Goal: Find specific page/section: Find specific page/section

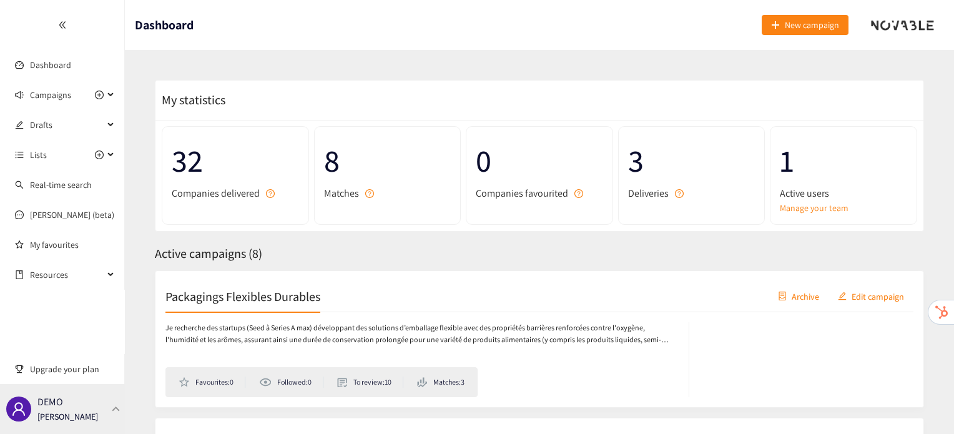
click at [59, 411] on p "[PERSON_NAME]" at bounding box center [67, 417] width 61 height 14
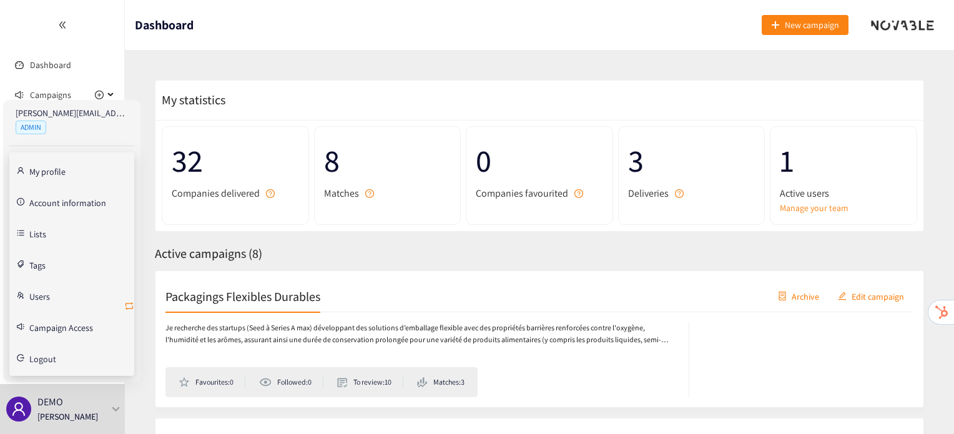
click at [127, 301] on icon "retweet" at bounding box center [129, 306] width 10 height 10
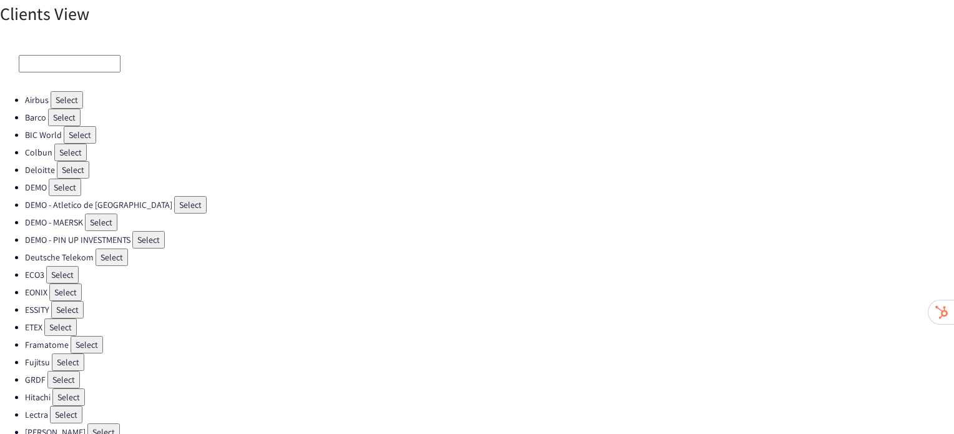
click at [52, 267] on button "Select" at bounding box center [62, 274] width 32 height 17
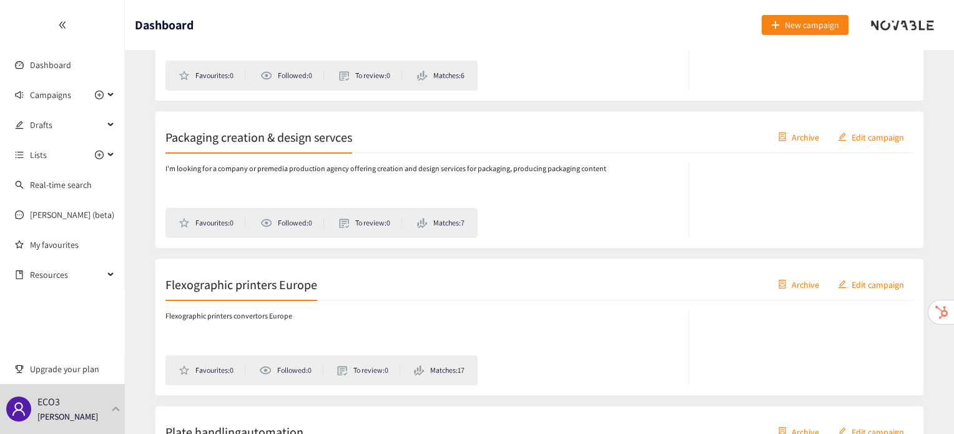
scroll to position [603, 0]
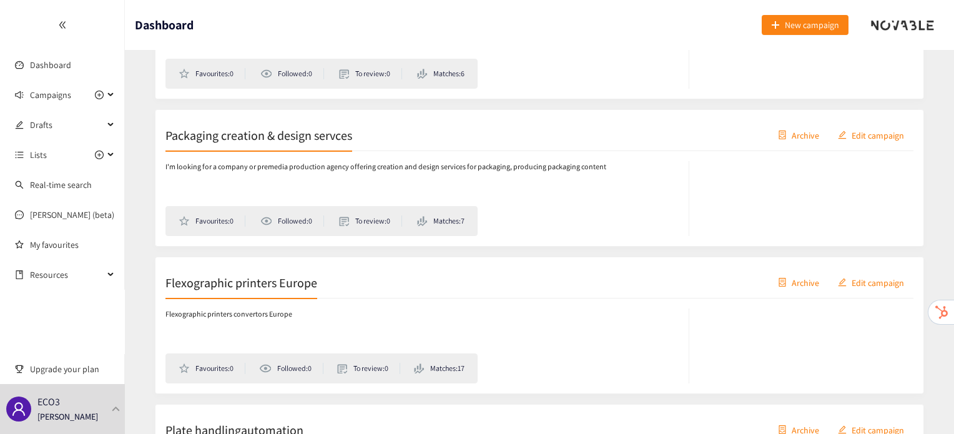
click at [207, 277] on h2 "Flexographic printers Europe" at bounding box center [241, 281] width 152 height 17
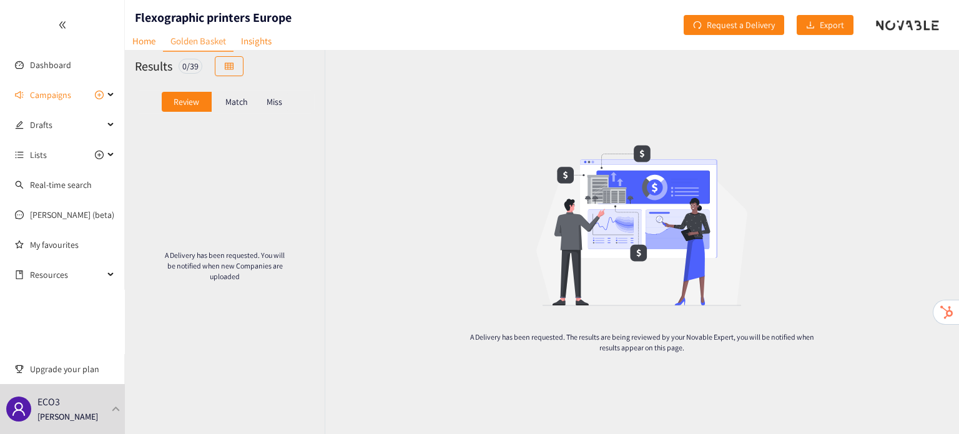
click at [242, 103] on p "Match" at bounding box center [236, 102] width 22 height 10
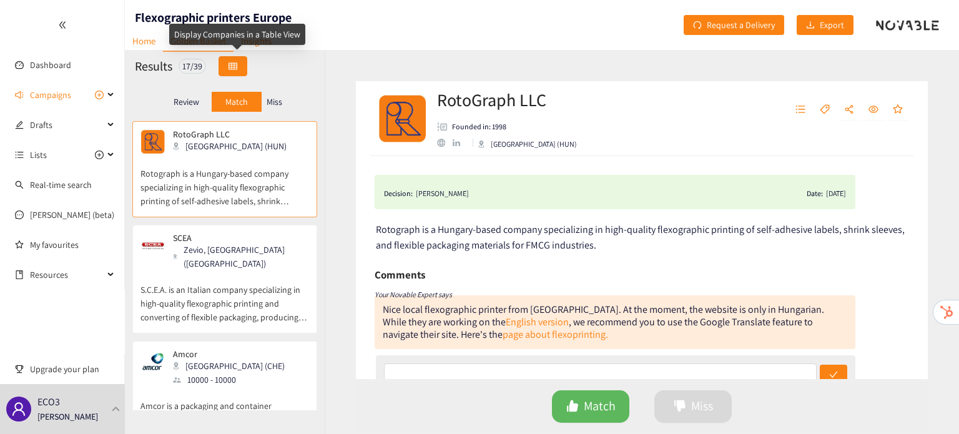
click at [242, 64] on button "button" at bounding box center [233, 66] width 29 height 20
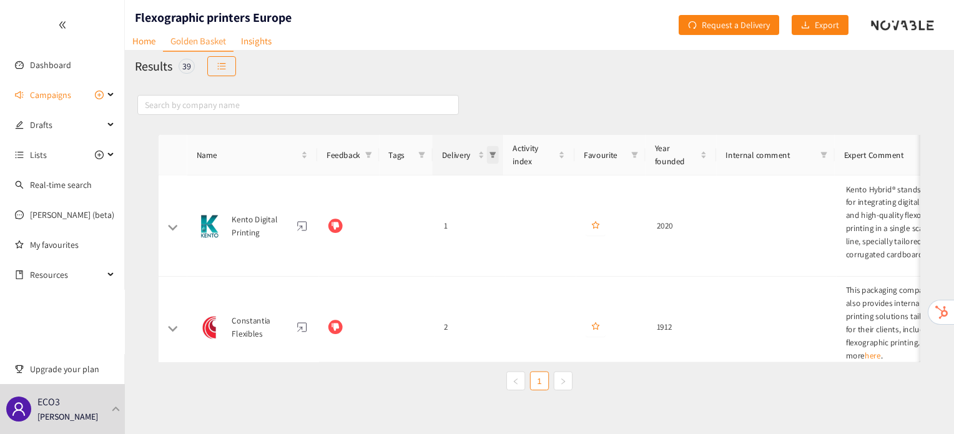
click at [484, 148] on span "Delivery" at bounding box center [490, 148] width 12 height 19
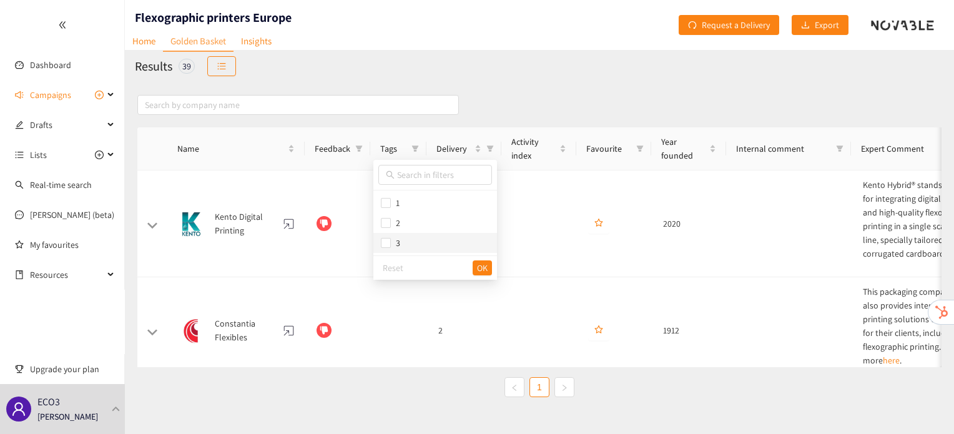
click at [450, 237] on span "3" at bounding box center [435, 243] width 109 height 14
checkbox input "true"
click at [487, 272] on button "OK" at bounding box center [482, 267] width 19 height 15
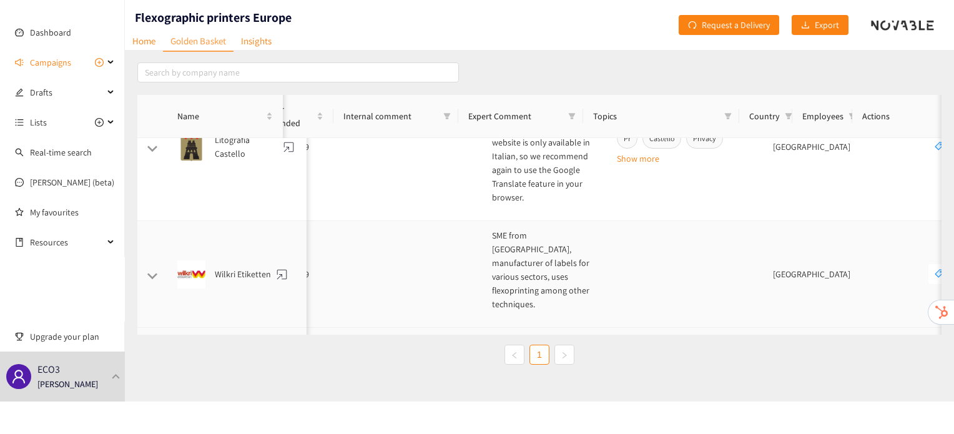
click at [627, 235] on td at bounding box center [685, 274] width 156 height 107
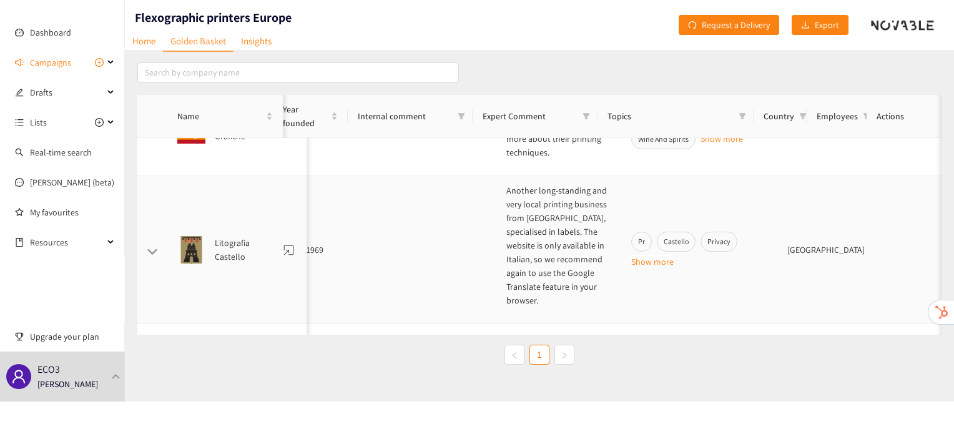
click at [584, 265] on td "Another long-standing and very local printing business from Italy, specialised …" at bounding box center [558, 250] width 125 height 148
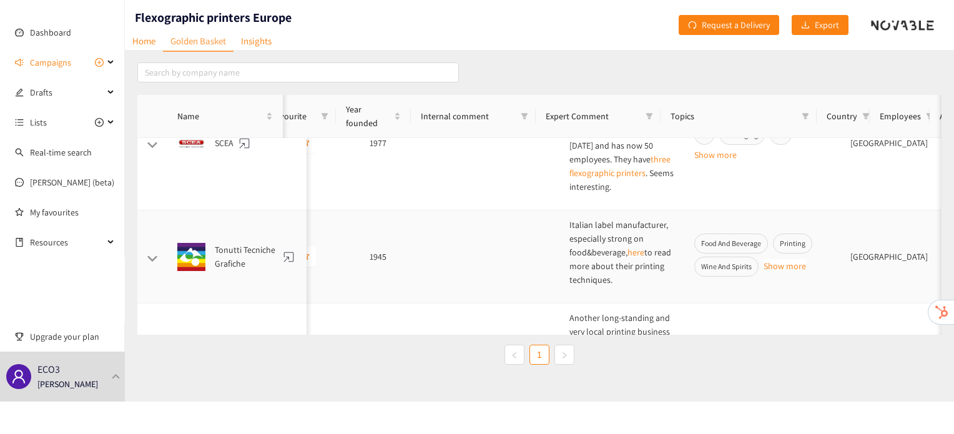
click at [569, 242] on p "Italian label manufacturer, especially strong on food&beverage, here to read mo…" at bounding box center [621, 252] width 105 height 69
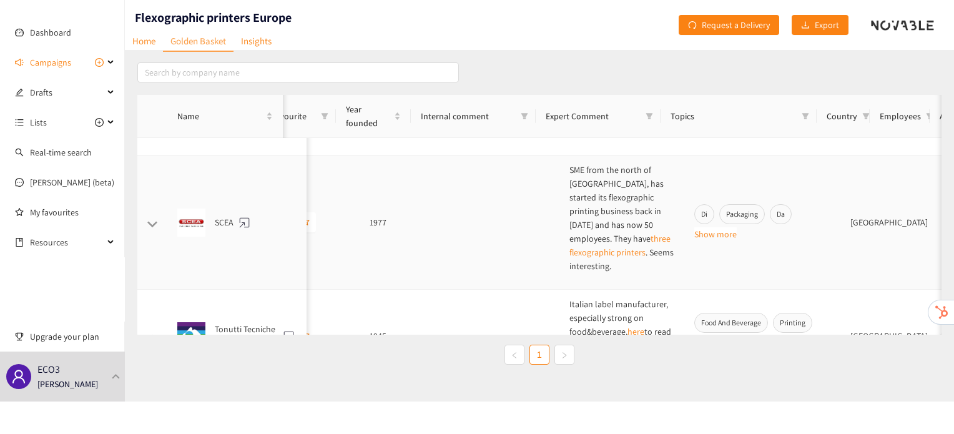
click at [534, 244] on td at bounding box center [497, 222] width 125 height 134
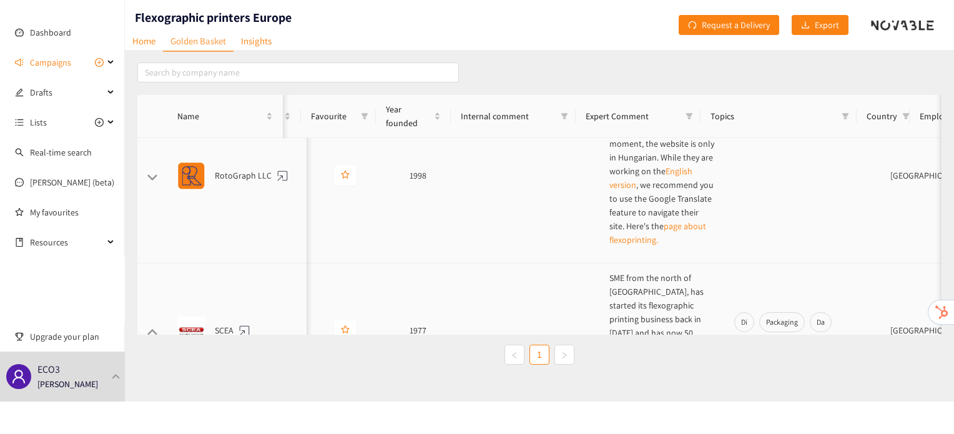
click at [536, 182] on td at bounding box center [537, 175] width 125 height 175
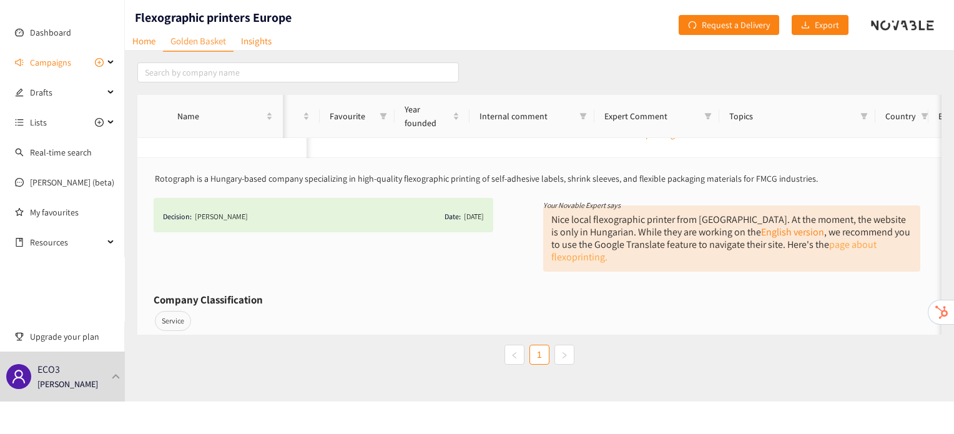
click at [854, 238] on link "page about flexoprinting." at bounding box center [713, 251] width 325 height 26
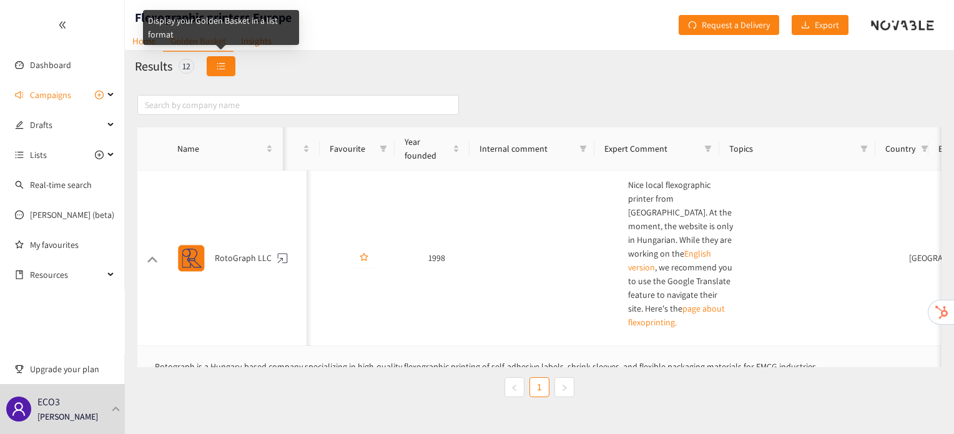
click at [227, 64] on button "button" at bounding box center [221, 66] width 29 height 20
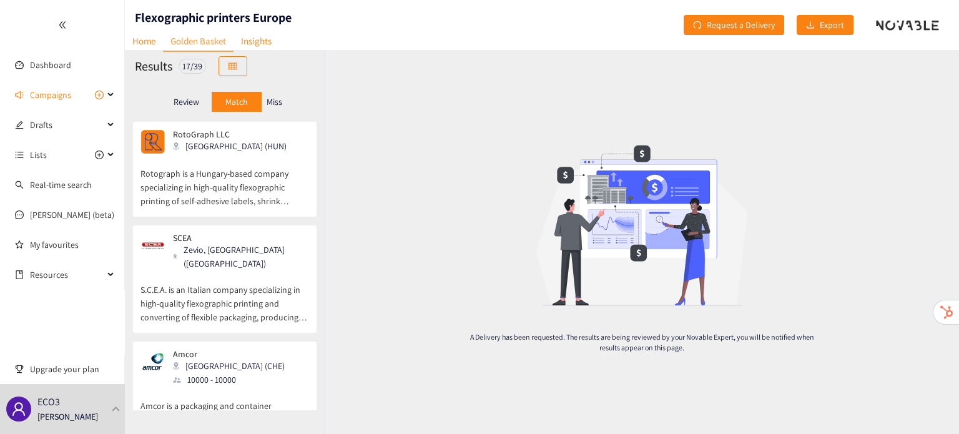
click at [187, 99] on p "Review" at bounding box center [187, 102] width 26 height 10
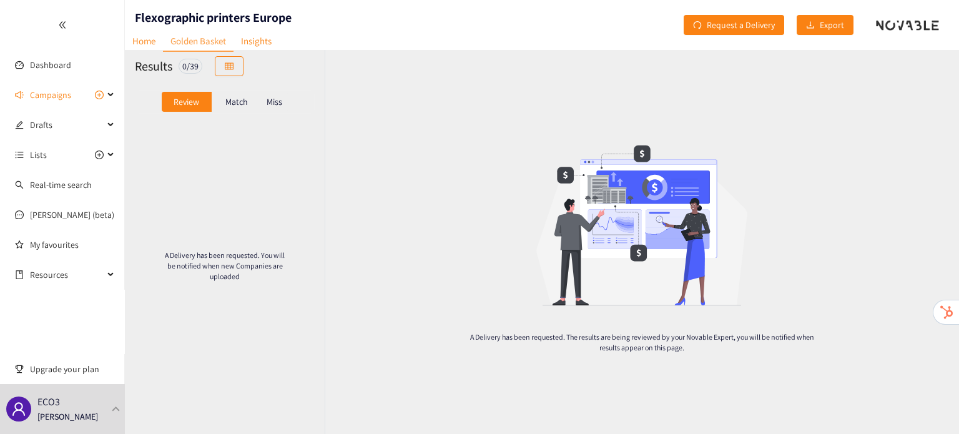
click at [244, 93] on div "Match" at bounding box center [237, 102] width 50 height 20
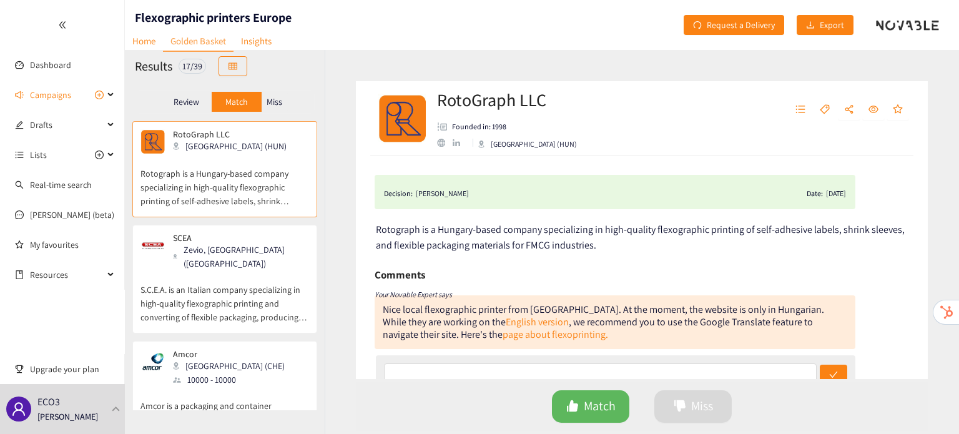
click at [280, 103] on p "Miss" at bounding box center [275, 102] width 16 height 10
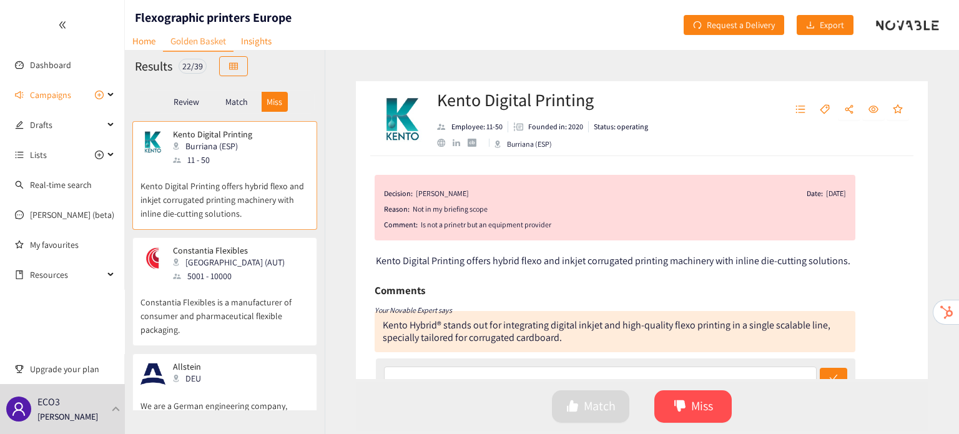
click at [237, 102] on p "Match" at bounding box center [236, 102] width 22 height 10
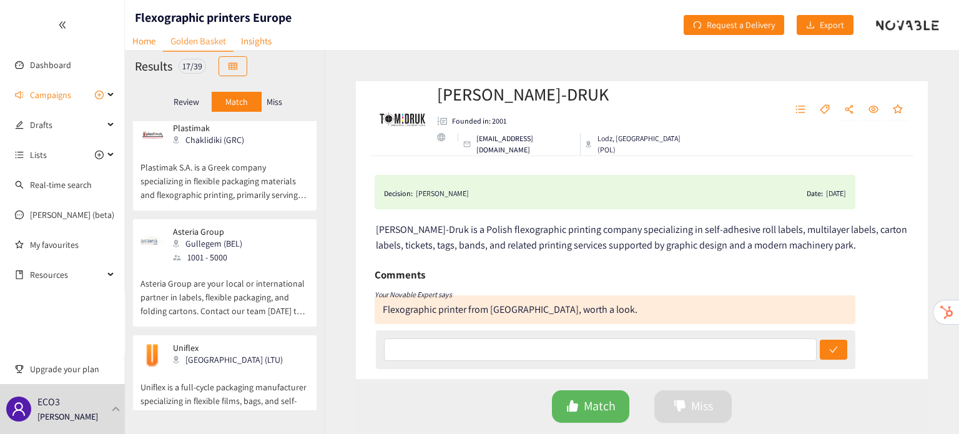
click at [220, 368] on p "Uniflex is a full-cycle packaging manufacturer specializing in flexible films, …" at bounding box center [224, 395] width 169 height 54
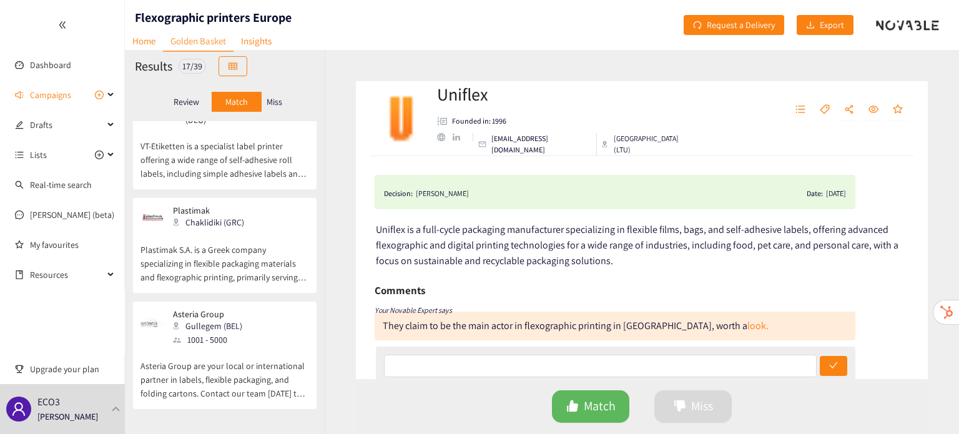
click at [220, 347] on p "Asteria Group are your local or international partner in labels, flexible packa…" at bounding box center [224, 374] width 169 height 54
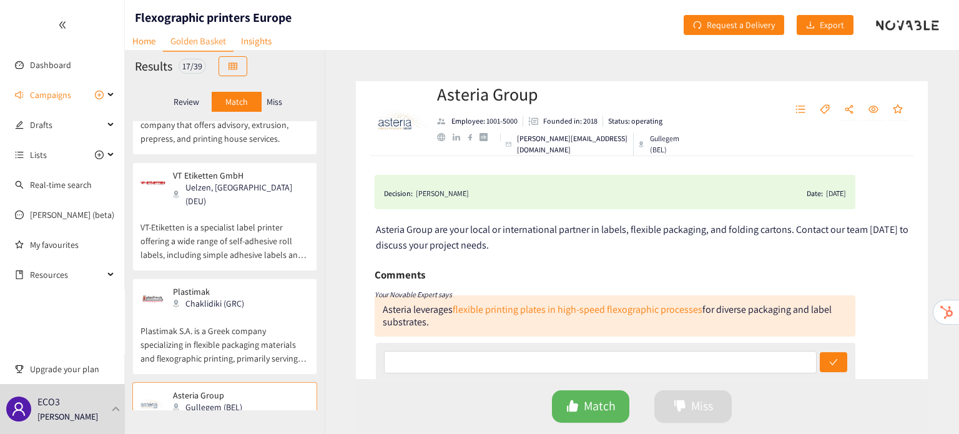
click at [220, 287] on div "Plastimak Chaklidiki (GRC) Plastimak S.A. is a Greek company specializing in fl…" at bounding box center [224, 330] width 169 height 87
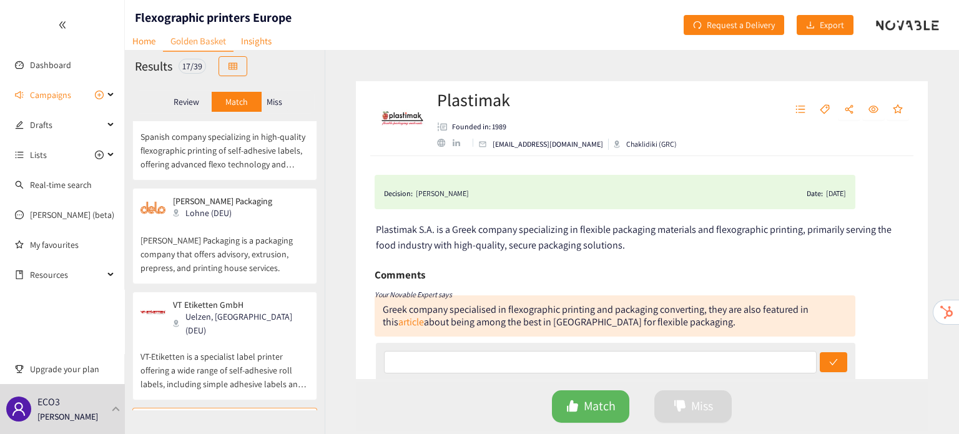
click at [220, 337] on p "VT-Etiketten is a specialist label printer offering a wide range of self-adhesi…" at bounding box center [224, 364] width 169 height 54
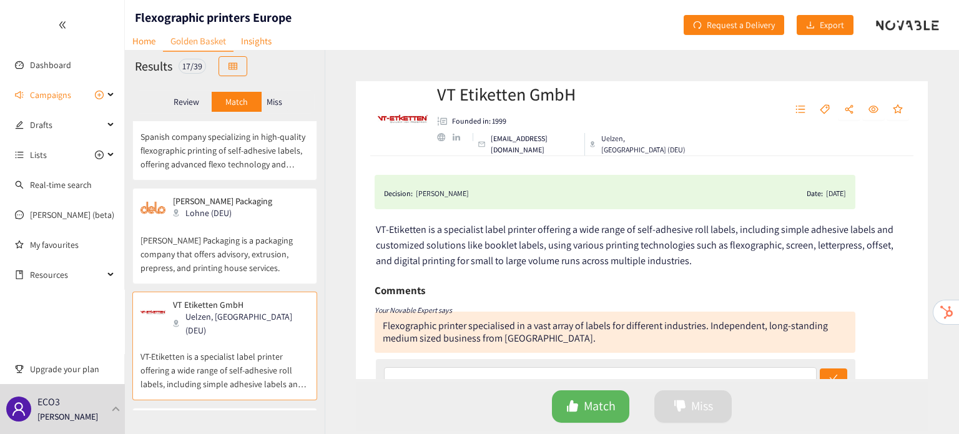
scroll to position [1108, 0]
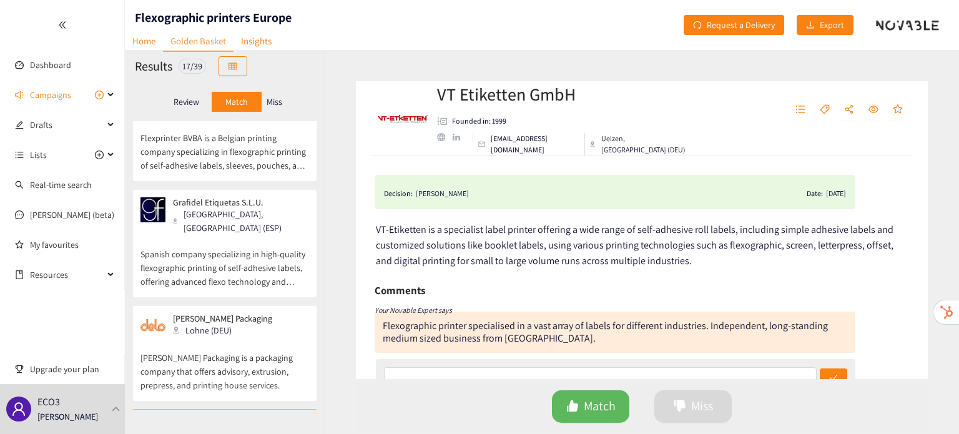
click at [232, 338] on p "Dettmer Packaging is a packaging company that offers advisory, extrusion, prepr…" at bounding box center [224, 365] width 169 height 54
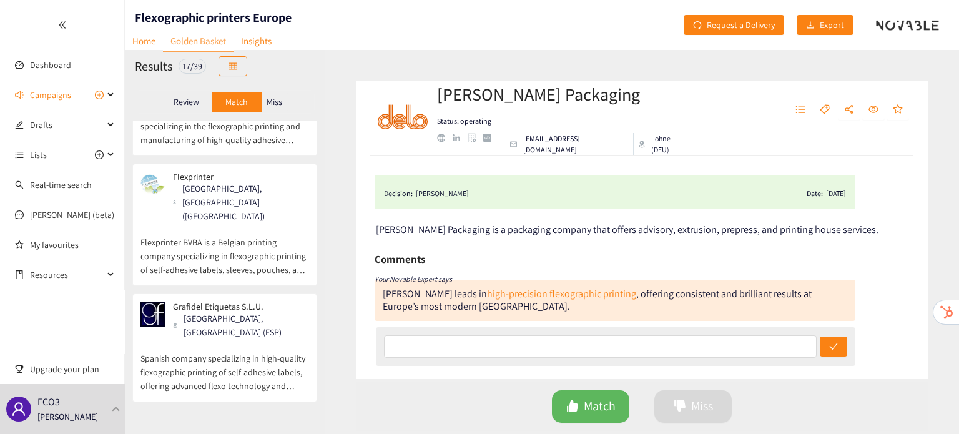
scroll to position [998, 0]
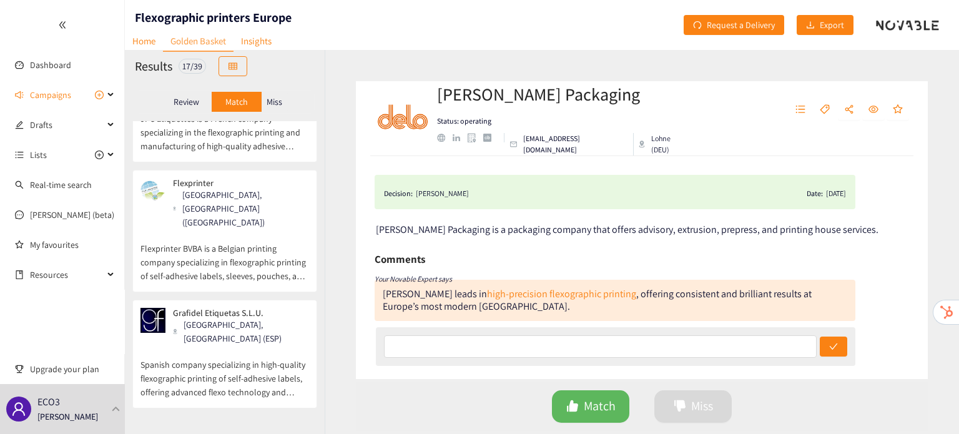
click at [232, 345] on p "Spanish company specializing in high-quality flexographic printing of self-adhe…" at bounding box center [224, 372] width 169 height 54
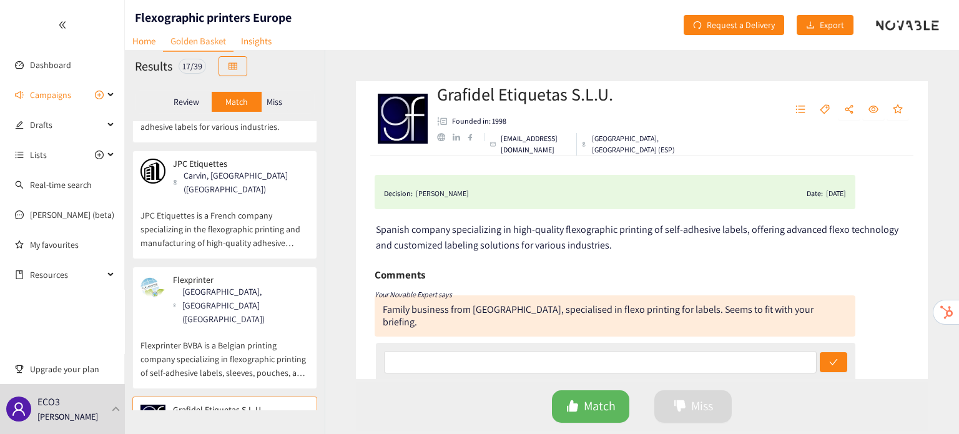
scroll to position [900, 0]
click at [232, 327] on p "Flexprinter BVBA is a Belgian printing company specializing in flexographic pri…" at bounding box center [224, 354] width 169 height 54
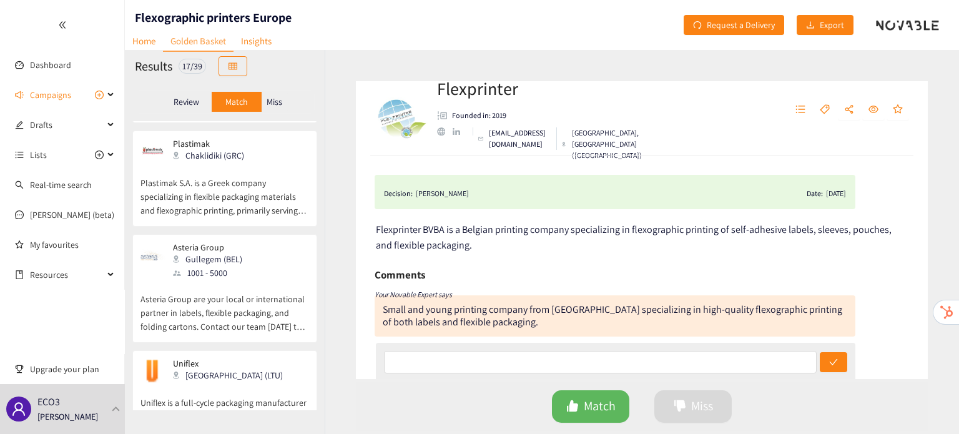
scroll to position [1519, 0]
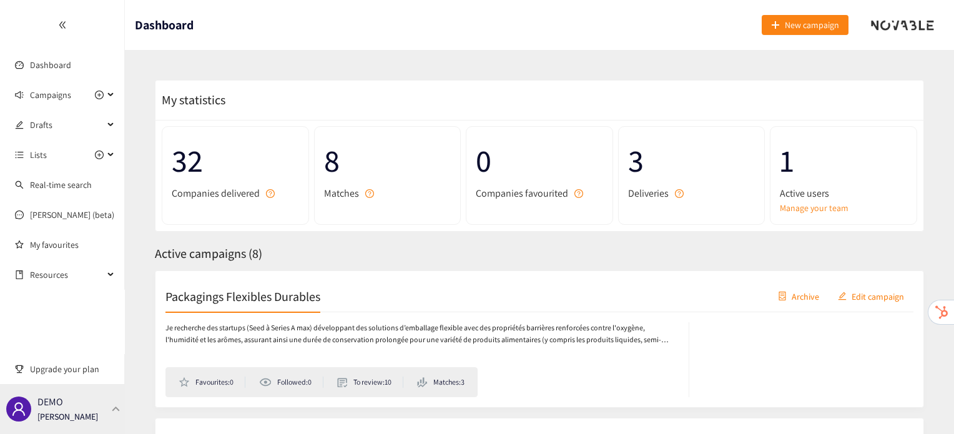
click at [72, 423] on p "[PERSON_NAME]" at bounding box center [67, 417] width 61 height 14
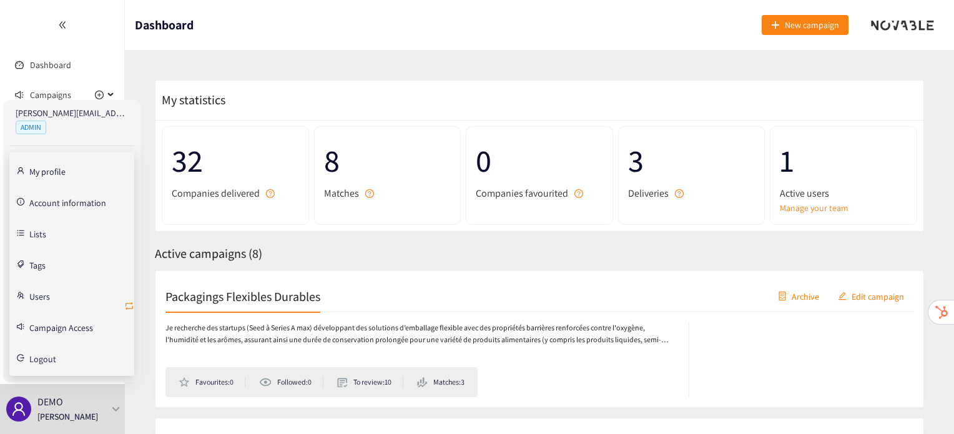
click at [126, 306] on icon "retweet" at bounding box center [129, 306] width 10 height 10
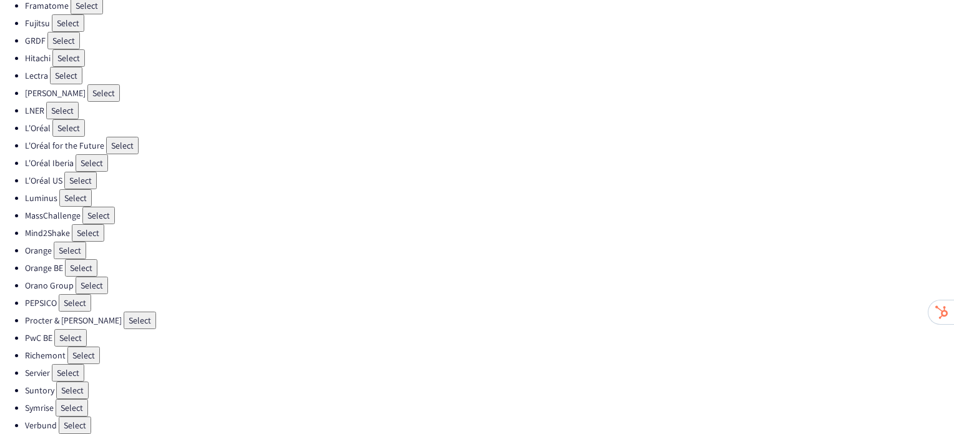
scroll to position [353, 0]
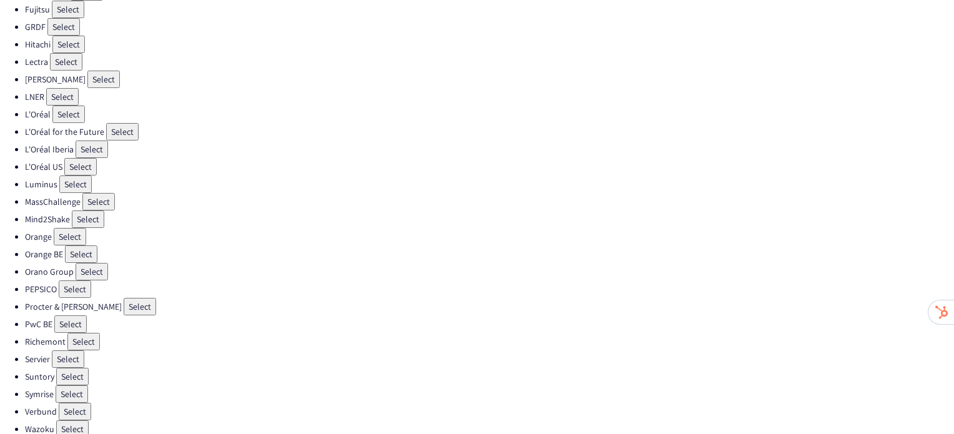
click at [124, 298] on button "Select" at bounding box center [140, 306] width 32 height 17
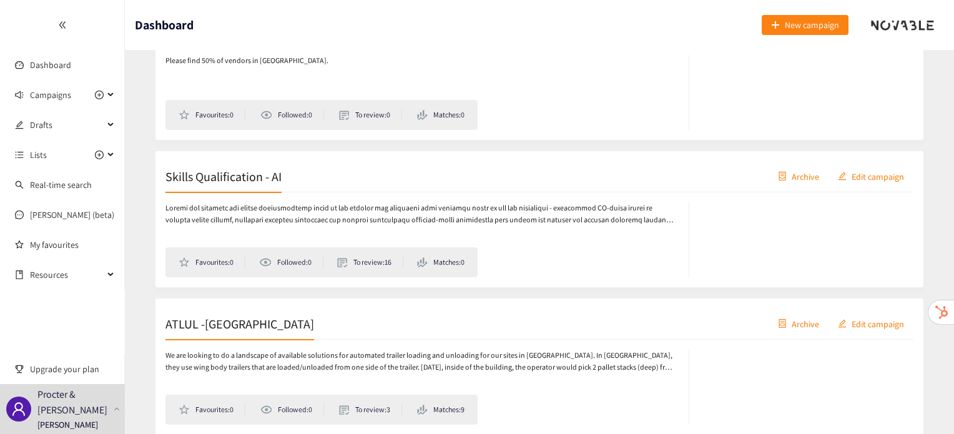
scroll to position [267, 0]
click at [240, 194] on div "Favourites: 0 Followed: 0 To review: 16 Matches: 0" at bounding box center [539, 234] width 748 height 85
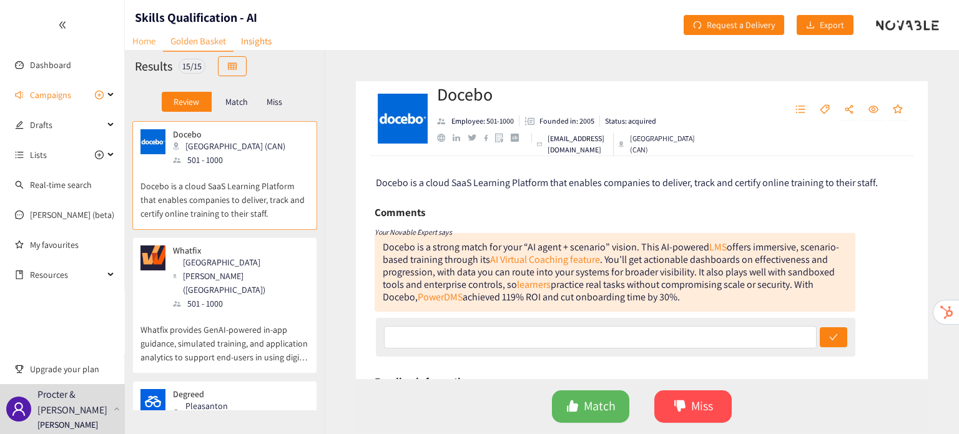
click at [140, 47] on link "Home" at bounding box center [144, 40] width 38 height 19
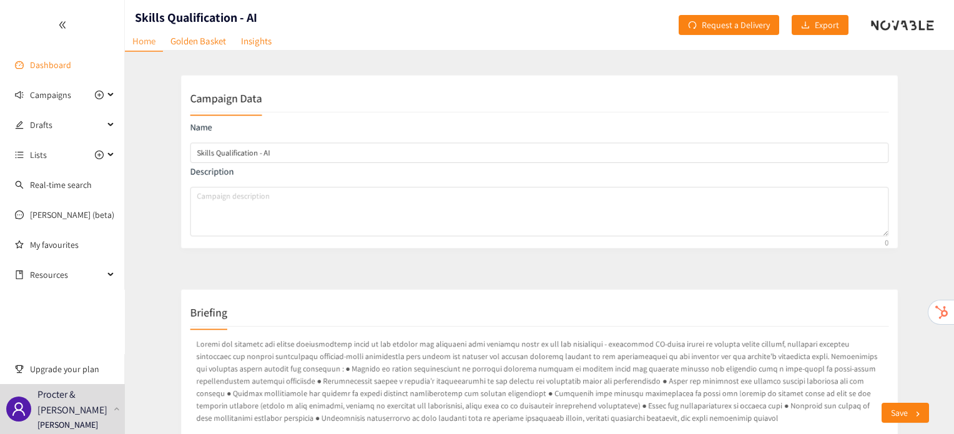
click at [59, 61] on link "Dashboard" at bounding box center [50, 64] width 41 height 11
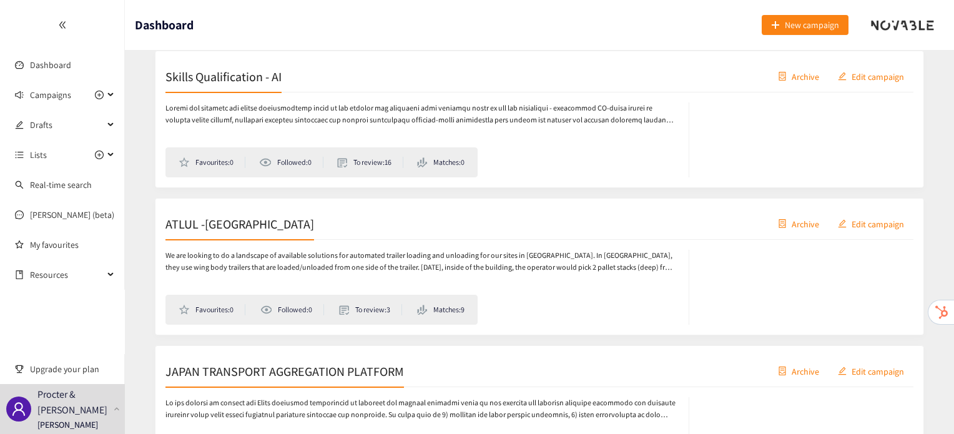
scroll to position [372, 0]
